Goal: Task Accomplishment & Management: Use online tool/utility

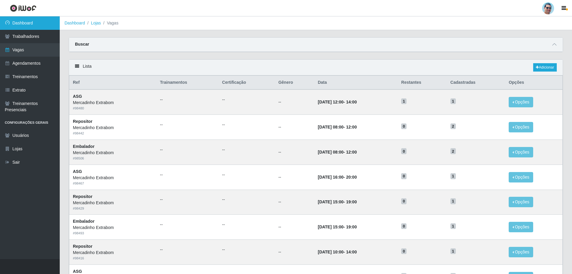
click at [13, 21] on link "Dashboard" at bounding box center [30, 22] width 60 height 13
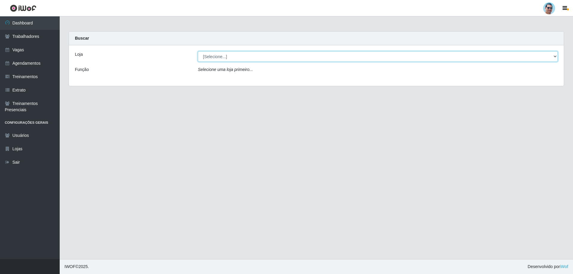
click at [271, 59] on select "[Selecione...] Mercadinho Extrabom" at bounding box center [378, 56] width 360 height 10
select select "175"
click at [198, 51] on select "[Selecione...] Mercadinho Extrabom" at bounding box center [378, 56] width 360 height 10
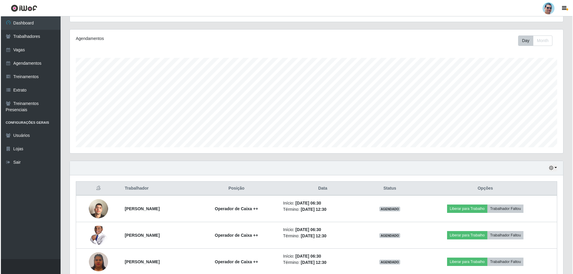
scroll to position [96, 0]
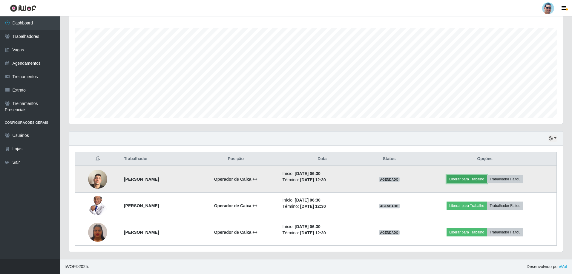
click at [483, 182] on button "Liberar para Trabalho" at bounding box center [466, 179] width 40 height 8
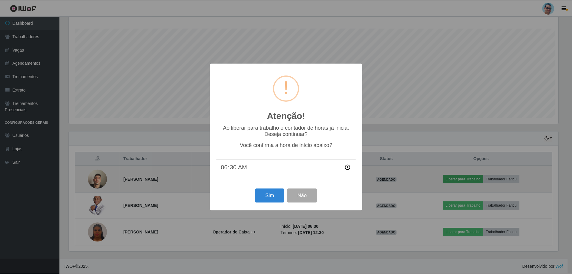
scroll to position [124, 491]
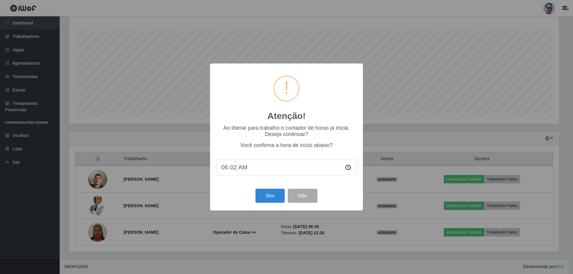
type input "06:27"
click at [265, 197] on button "Sim" at bounding box center [270, 196] width 29 height 14
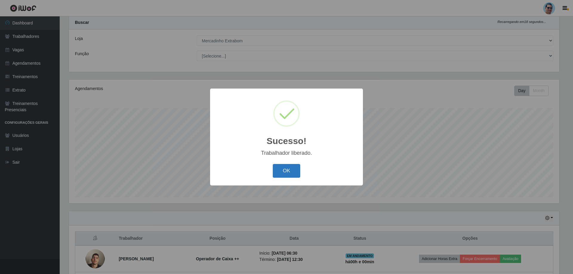
click at [280, 174] on button "OK" at bounding box center [287, 171] width 28 height 14
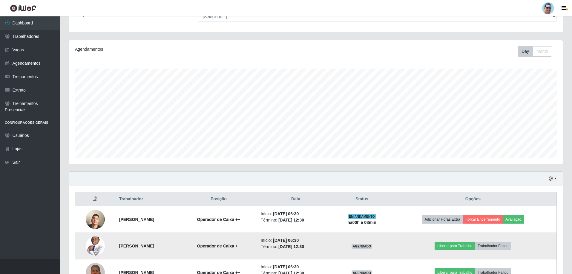
scroll to position [96, 0]
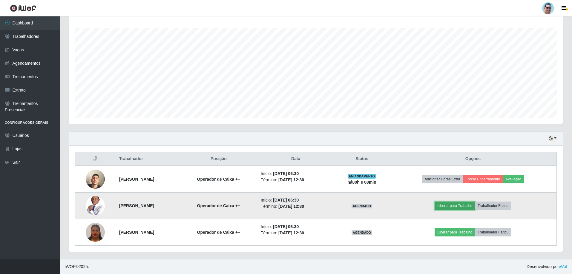
click at [458, 205] on button "Liberar para Trabalho" at bounding box center [455, 206] width 40 height 8
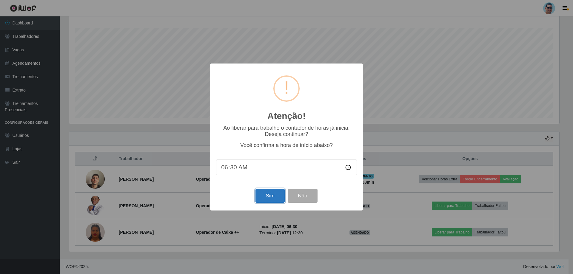
click at [272, 196] on button "Sim" at bounding box center [270, 196] width 29 height 14
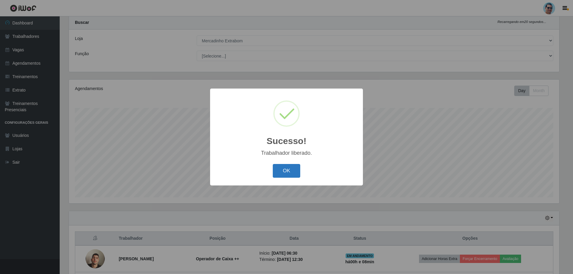
click at [291, 173] on button "OK" at bounding box center [287, 171] width 28 height 14
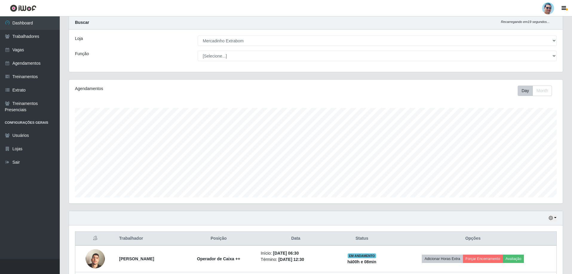
scroll to position [96, 0]
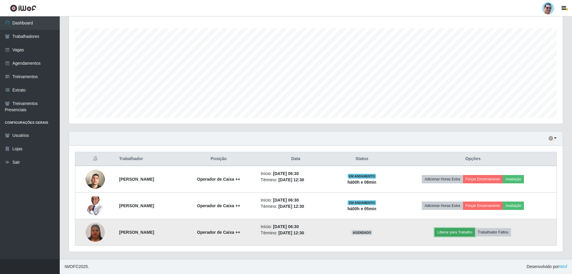
click at [445, 232] on button "Liberar para Trabalho" at bounding box center [455, 232] width 40 height 8
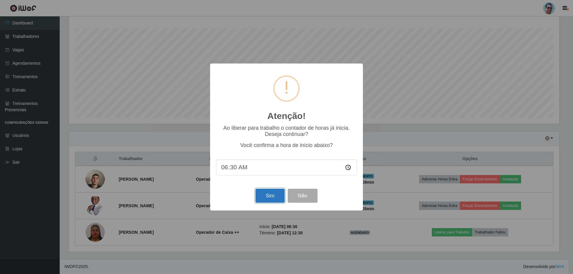
click at [269, 198] on button "Sim" at bounding box center [270, 196] width 29 height 14
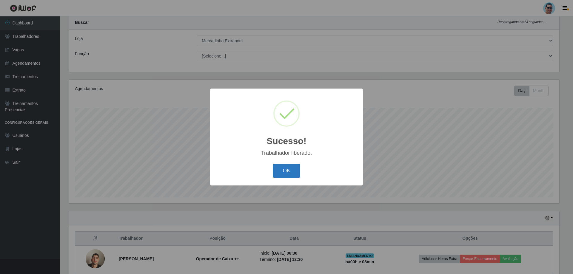
click at [293, 174] on button "OK" at bounding box center [287, 171] width 28 height 14
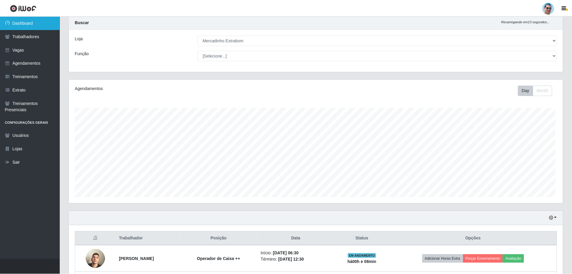
scroll to position [124, 494]
